Goal: Task Accomplishment & Management: Manage account settings

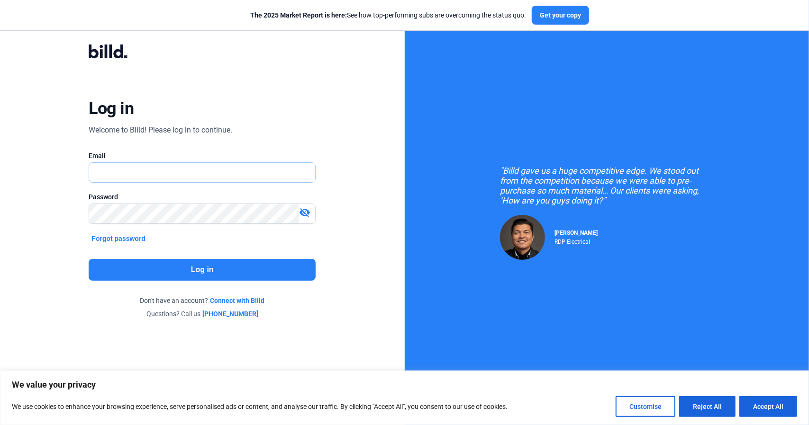
click at [123, 166] on input "text" at bounding box center [202, 172] width 226 height 19
drag, startPoint x: 237, startPoint y: 168, endPoint x: 0, endPoint y: 191, distance: 238.4
click at [0, 191] on div "Log in Welcome to Billd! Please log in to continue. Email [EMAIL_ADDRESS][DOMAI…" at bounding box center [202, 181] width 405 height 363
type input "[PERSON_NAME][EMAIL_ADDRESS][DOMAIN_NAME]"
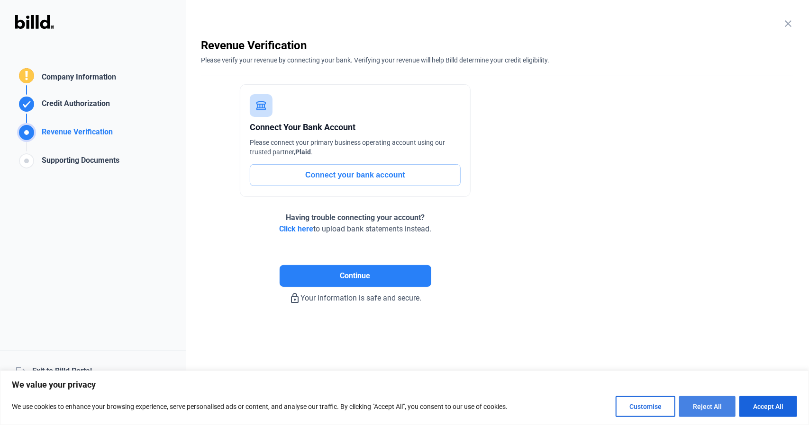
click at [695, 408] on button "Reject All" at bounding box center [707, 407] width 56 height 21
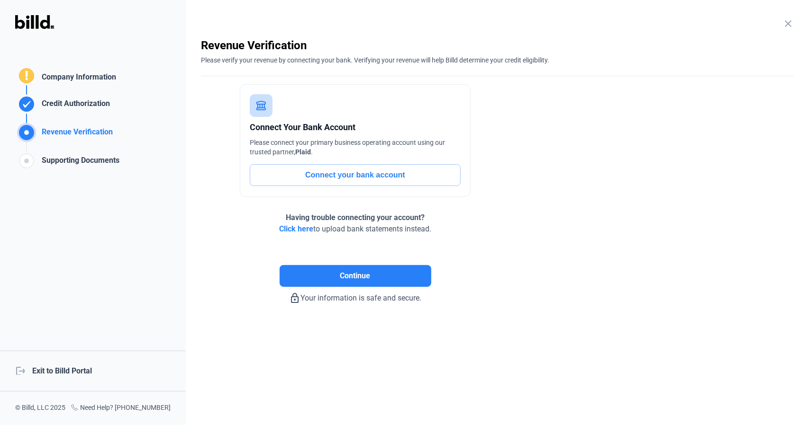
click at [786, 20] on mat-icon "close" at bounding box center [787, 23] width 11 height 11
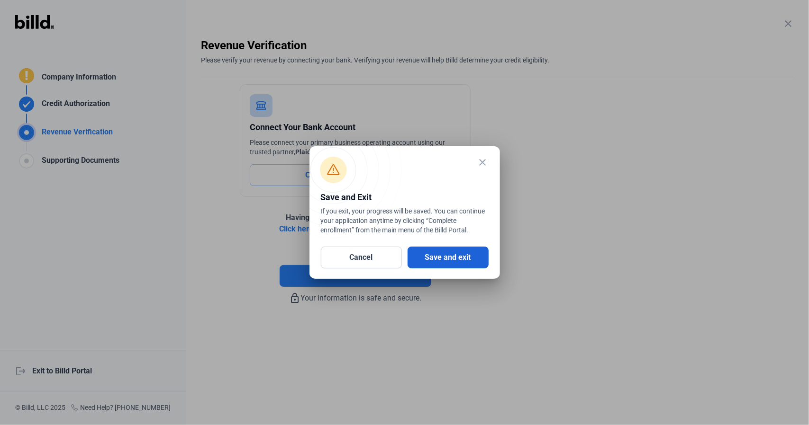
click at [461, 255] on button "Save and exit" at bounding box center [447, 258] width 81 height 22
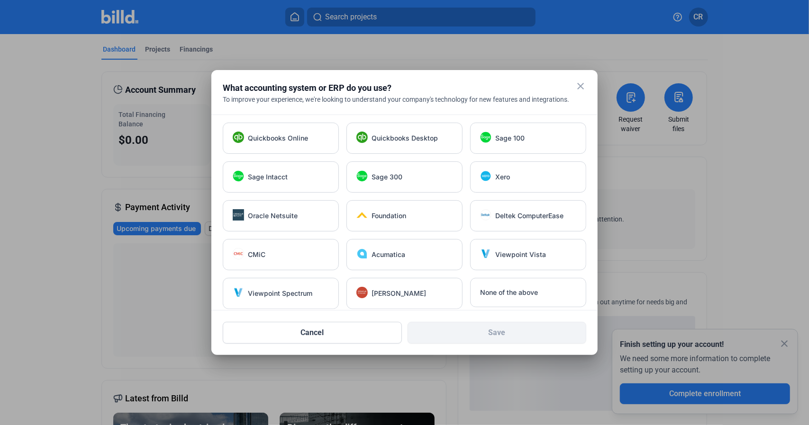
click at [580, 88] on mat-icon "close" at bounding box center [580, 86] width 11 height 11
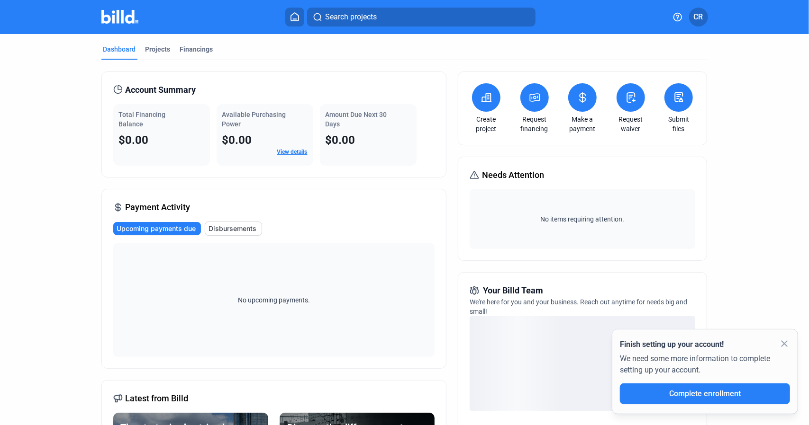
click at [698, 18] on span "CR" at bounding box center [698, 16] width 9 height 11
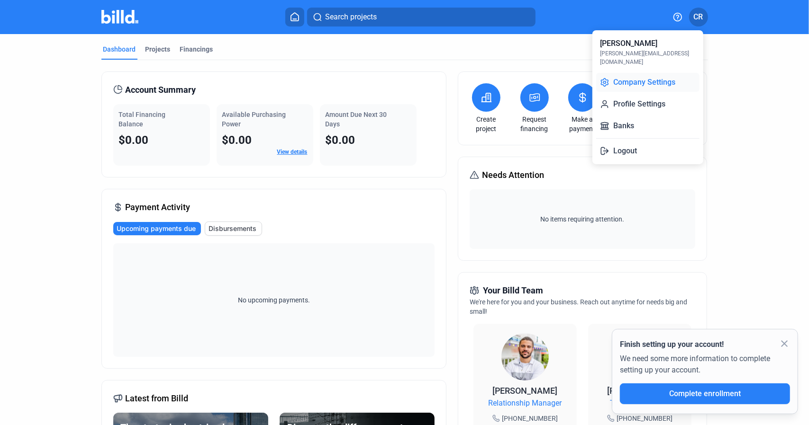
click at [673, 73] on button "Company Settings" at bounding box center [647, 82] width 103 height 19
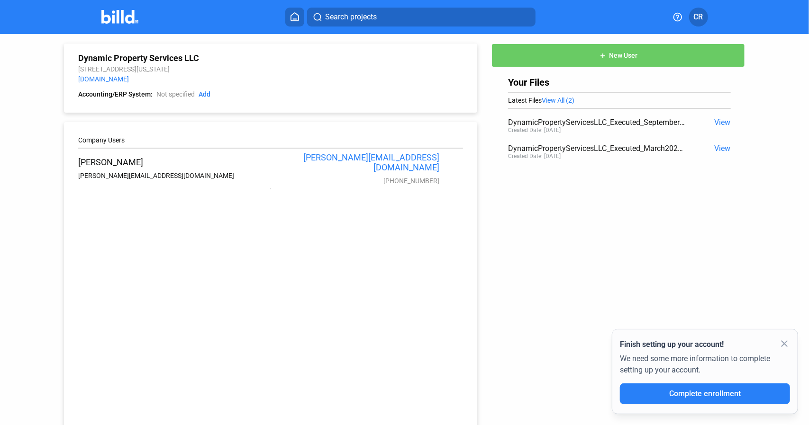
click at [700, 18] on span "CR" at bounding box center [698, 16] width 9 height 11
